Goal: Task Accomplishment & Management: Use online tool/utility

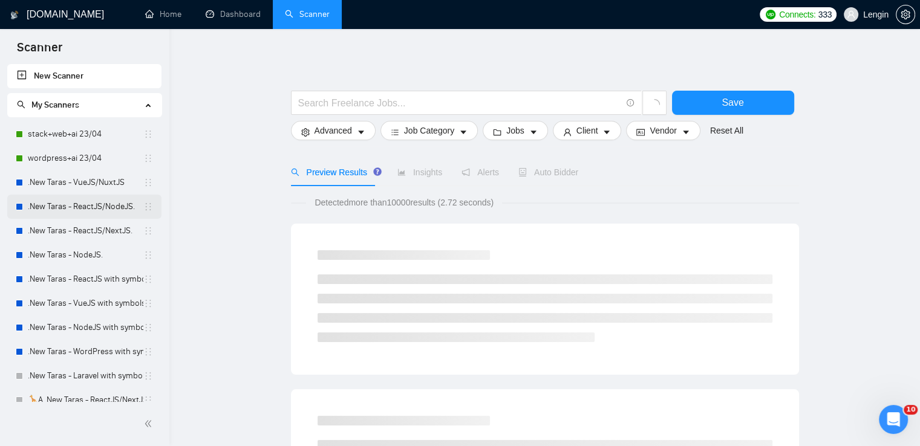
click at [90, 210] on link ".New Taras - ReactJS/NodeJS." at bounding box center [85, 207] width 115 height 24
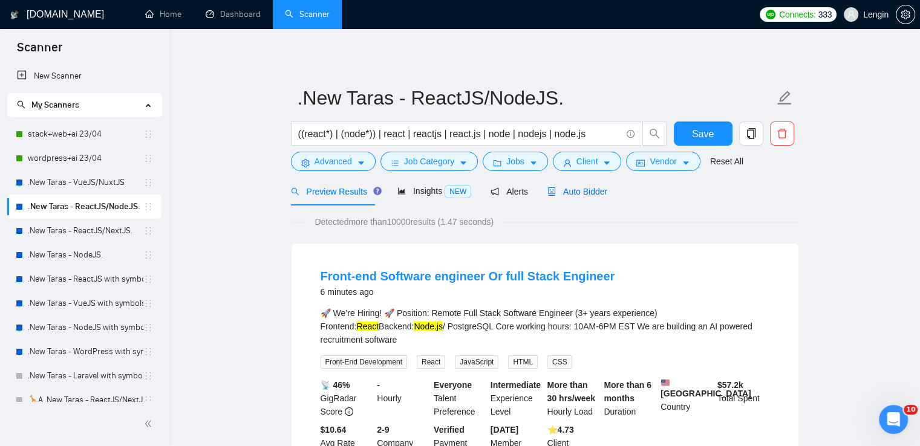
click at [587, 187] on span "Auto Bidder" at bounding box center [577, 192] width 60 height 10
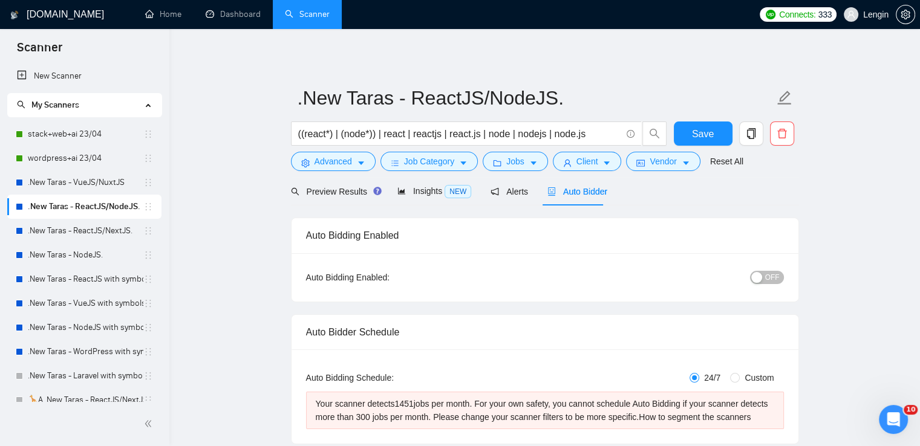
radio input "false"
radio input "true"
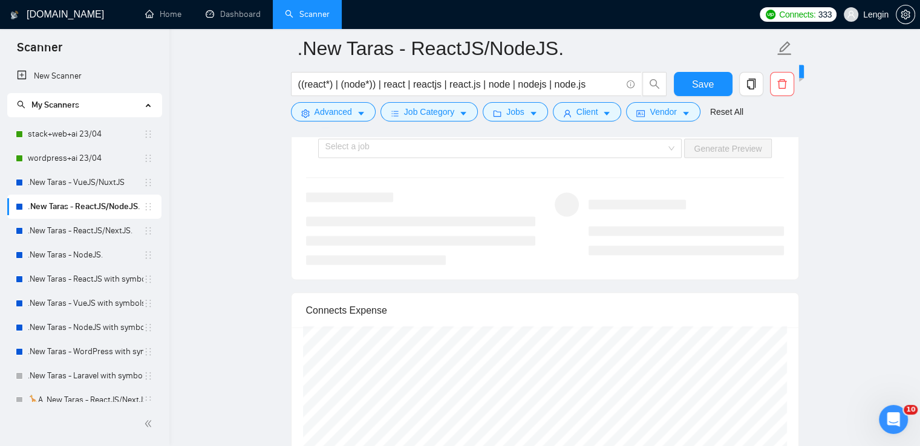
scroll to position [2592, 0]
click at [671, 142] on div "Select a job" at bounding box center [500, 146] width 364 height 19
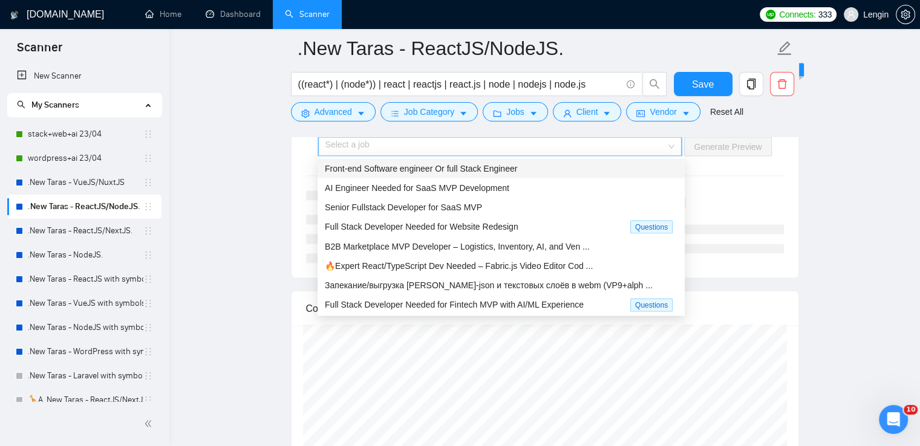
click at [559, 165] on div "Front-end Software engineer Or full Stack Engineer" at bounding box center [501, 168] width 353 height 13
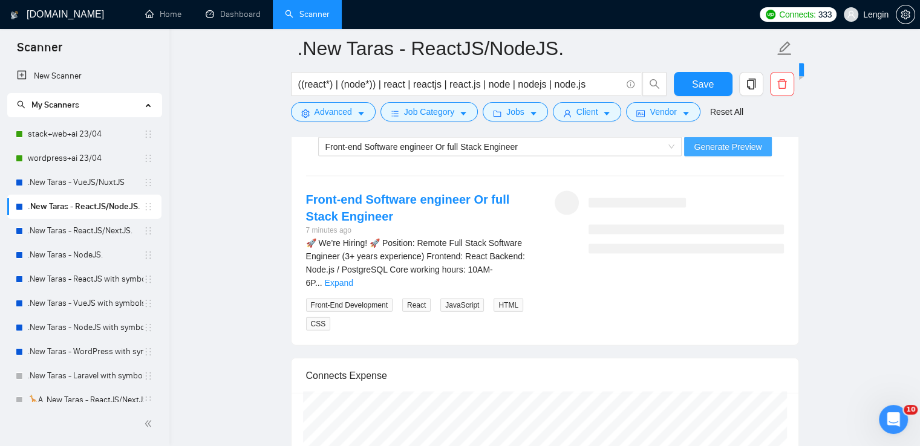
click at [716, 140] on span "Generate Preview" at bounding box center [728, 146] width 68 height 13
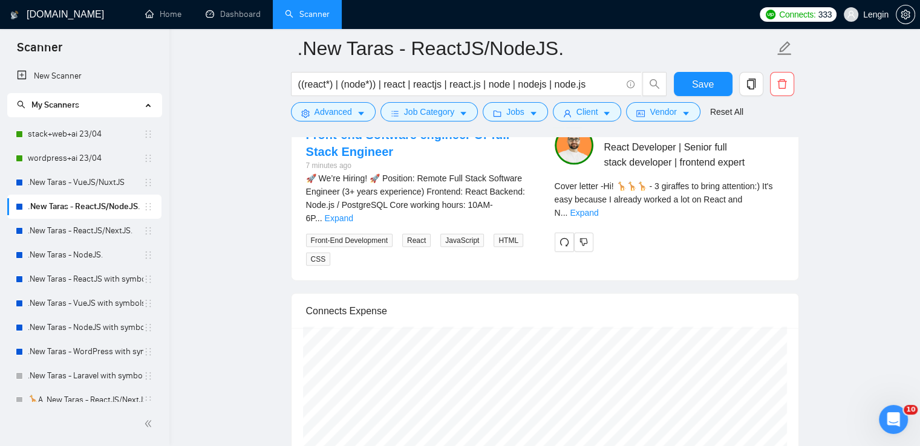
scroll to position [2658, 0]
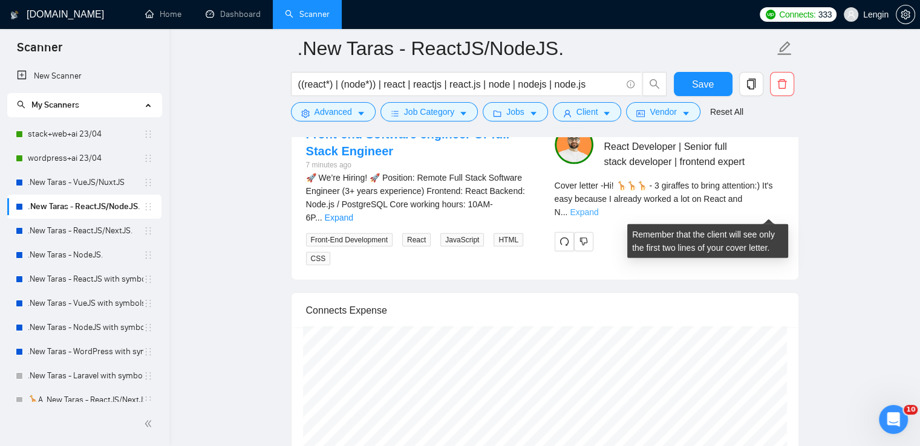
click at [598, 211] on link "Expand" at bounding box center [584, 212] width 28 height 10
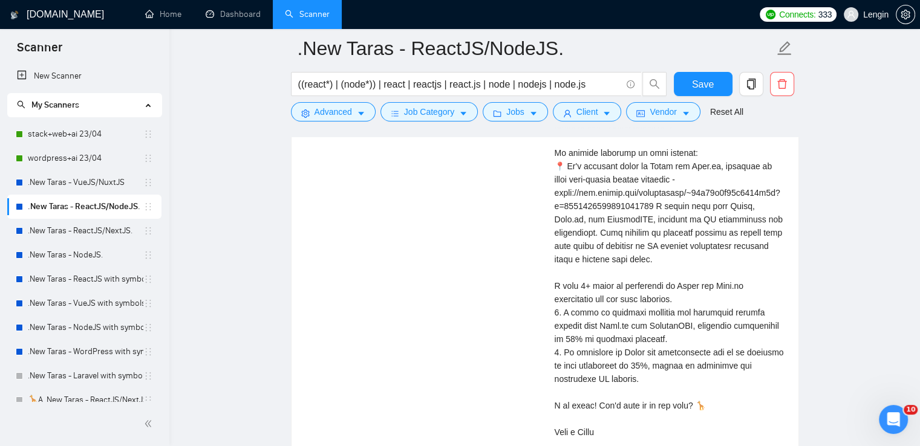
scroll to position [2794, 0]
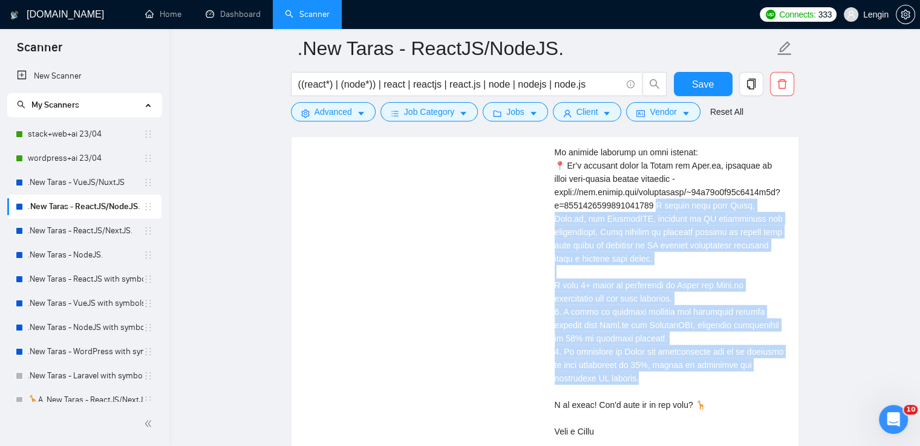
drag, startPoint x: 658, startPoint y: 218, endPoint x: 617, endPoint y: 388, distance: 174.2
click at [617, 388] on div "Cover letter" at bounding box center [668, 246] width 229 height 386
copy div "rked here with React, Node.js, and PostgreSQL, focusing on AI integration and s…"
click at [115, 236] on link ".New Taras - ReactJS/NextJS." at bounding box center [85, 231] width 115 height 24
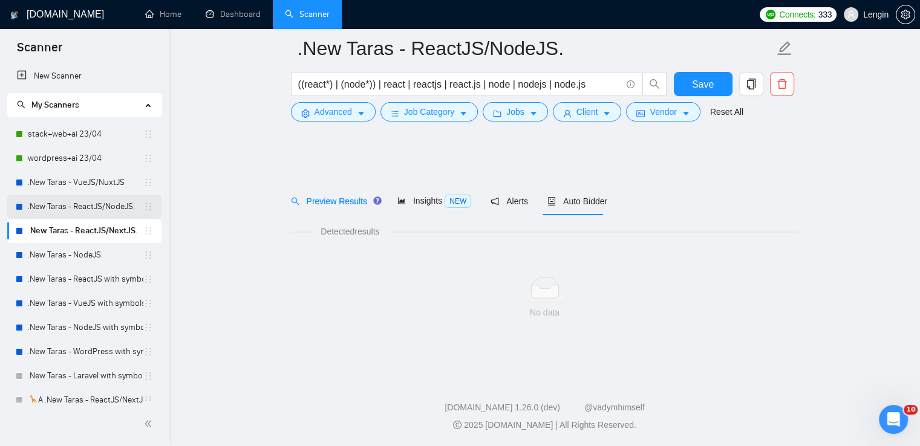
click at [82, 202] on link ".New Taras - ReactJS/NodeJS." at bounding box center [85, 207] width 115 height 24
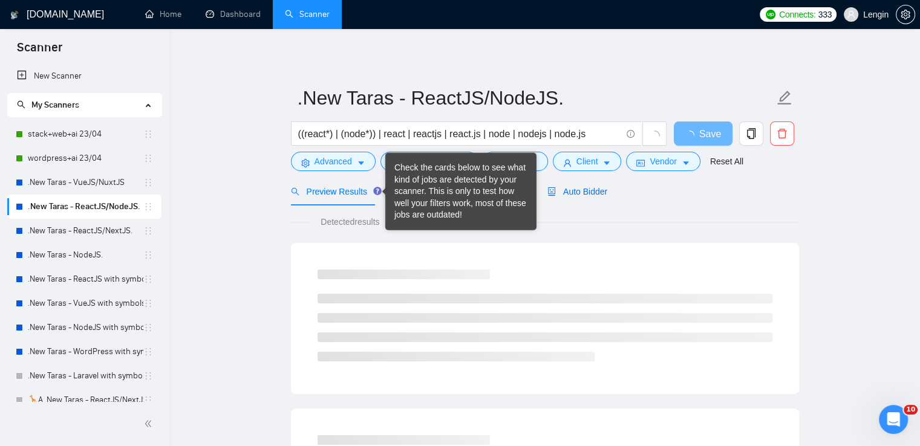
click at [565, 193] on span "Auto Bidder" at bounding box center [577, 192] width 60 height 10
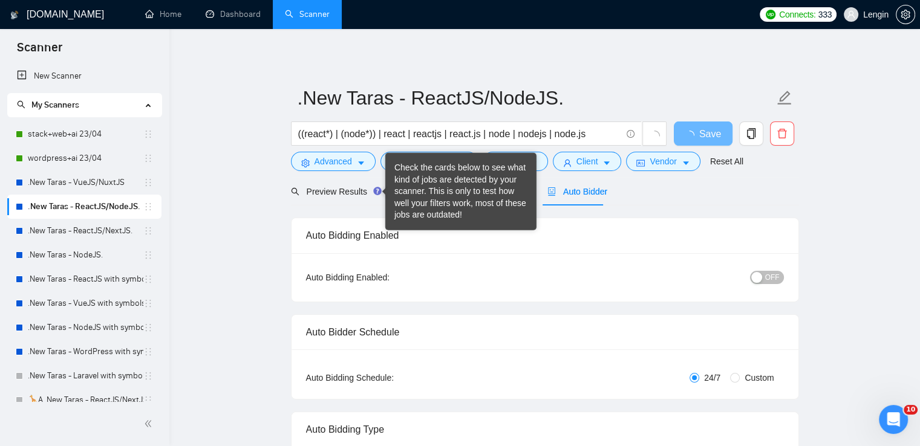
radio input "false"
radio input "true"
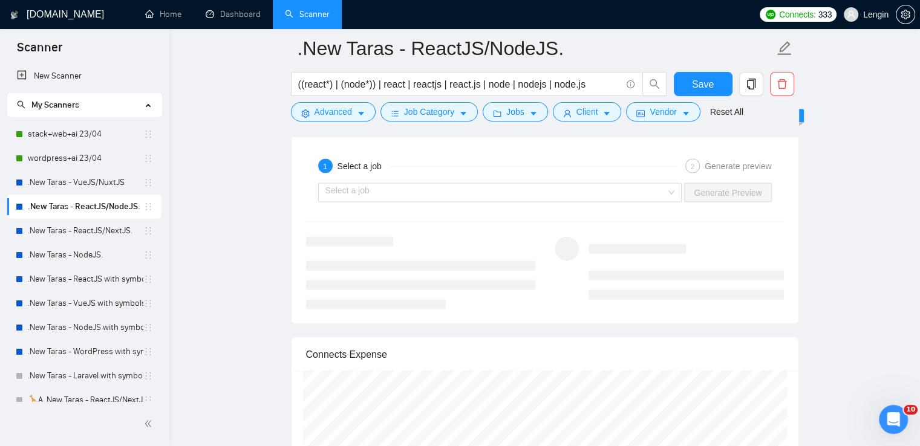
scroll to position [2547, 0]
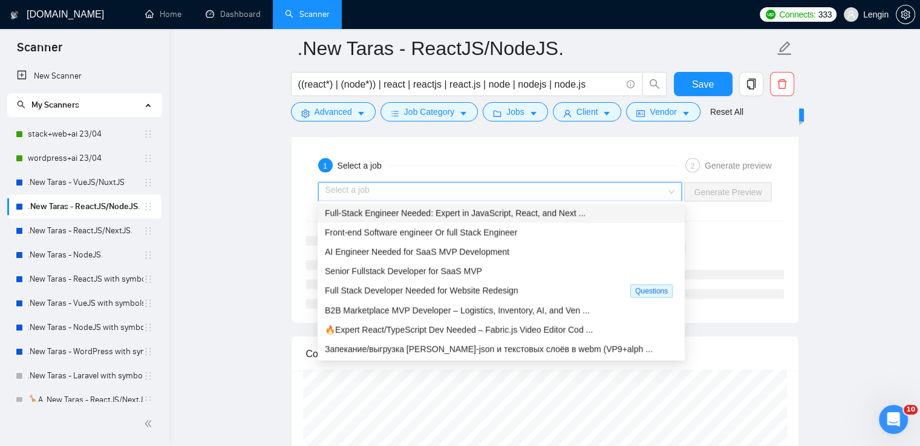
click at [666, 187] on input "search" at bounding box center [495, 192] width 341 height 18
click at [558, 209] on span "Full-Stack Engineer Needed: Expert in JavaScript, React, and Next ..." at bounding box center [455, 214] width 261 height 10
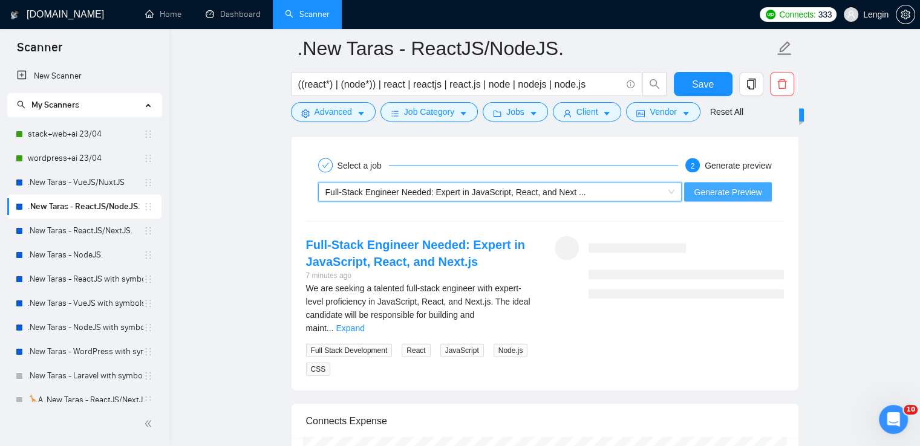
click at [713, 186] on span "Generate Preview" at bounding box center [728, 192] width 68 height 13
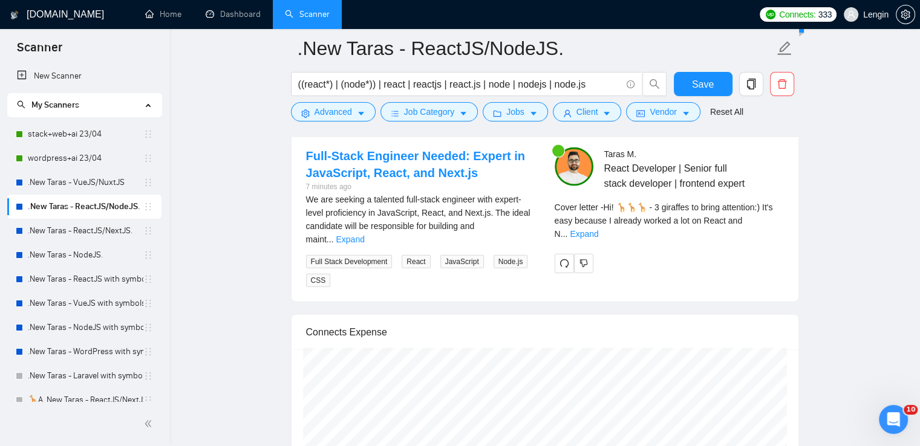
scroll to position [2636, 0]
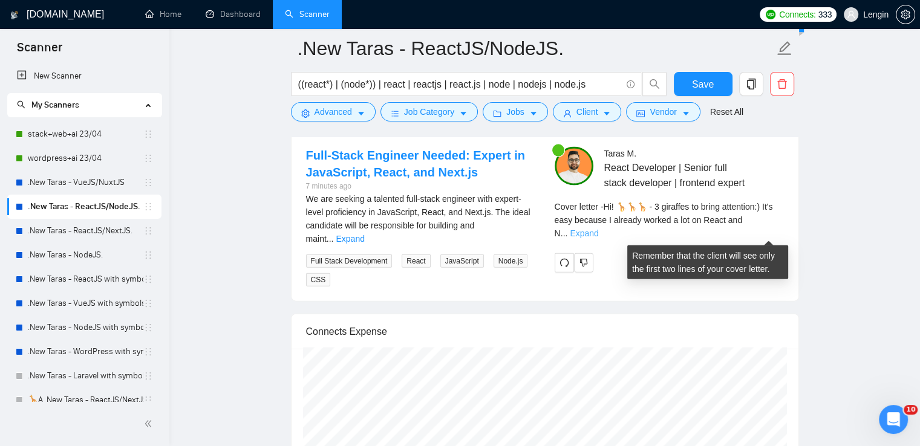
click at [598, 235] on link "Expand" at bounding box center [584, 234] width 28 height 10
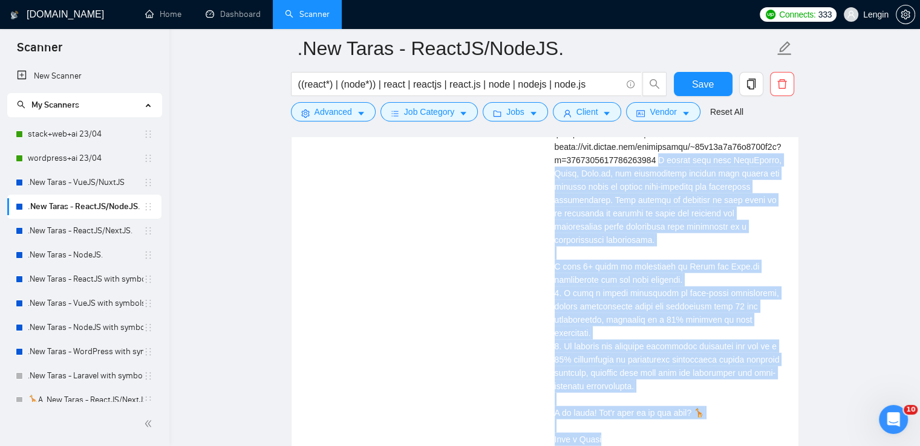
scroll to position [2896, 0]
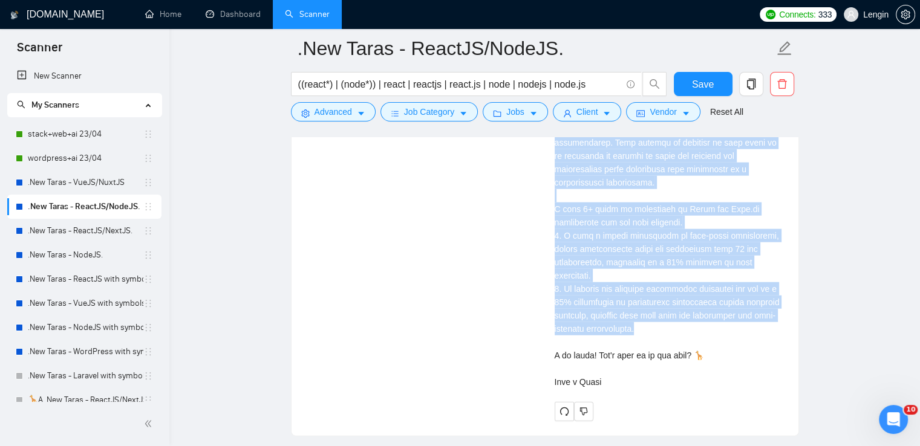
drag, startPoint x: 658, startPoint y: 218, endPoint x: 659, endPoint y: 314, distance: 96.1
click at [659, 314] on div "Cover letter" at bounding box center [668, 169] width 229 height 439
copy div "rked here with JavaScript, React, Next.js, and collaborated closely with design…"
